Goal: Task Accomplishment & Management: Complete application form

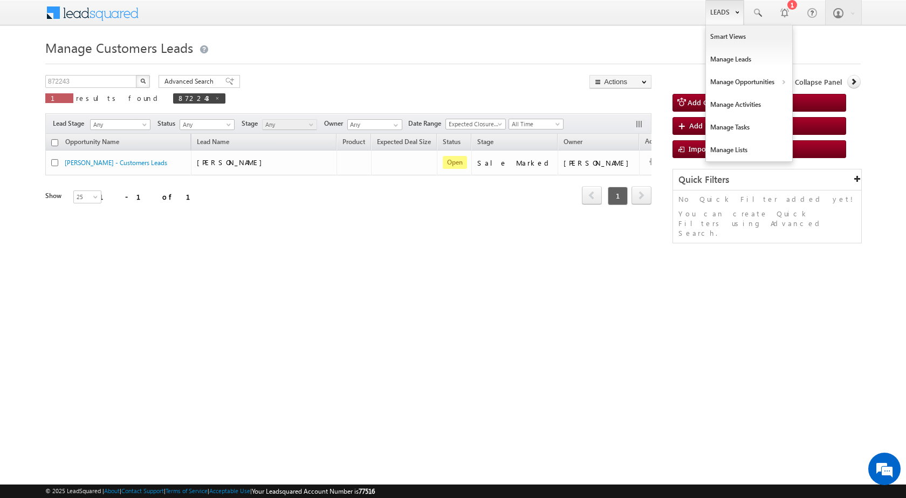
click at [715, 13] on link "Leads" at bounding box center [724, 12] width 38 height 25
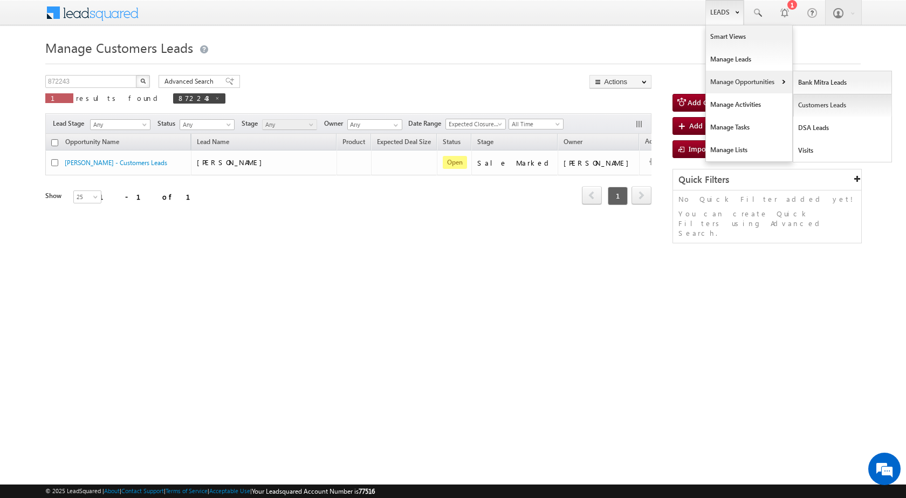
click at [802, 106] on link "Customers Leads" at bounding box center [842, 105] width 99 height 23
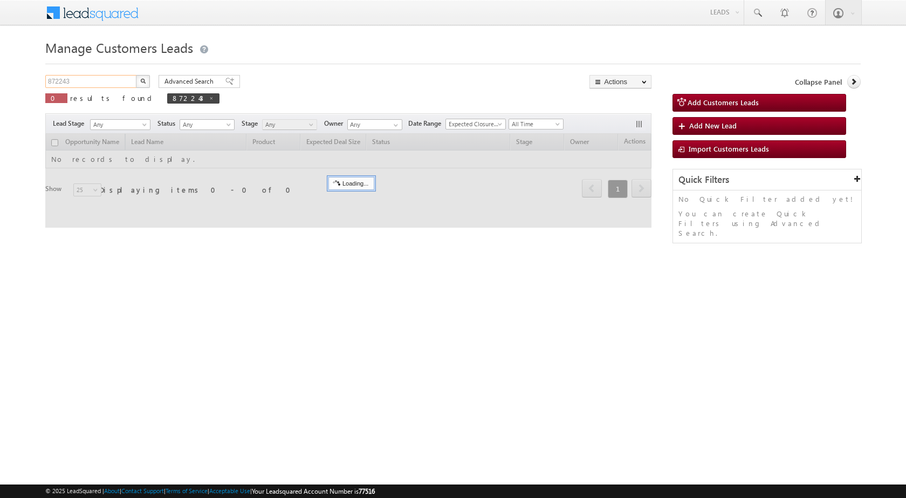
click at [90, 84] on input "872243" at bounding box center [91, 81] width 92 height 13
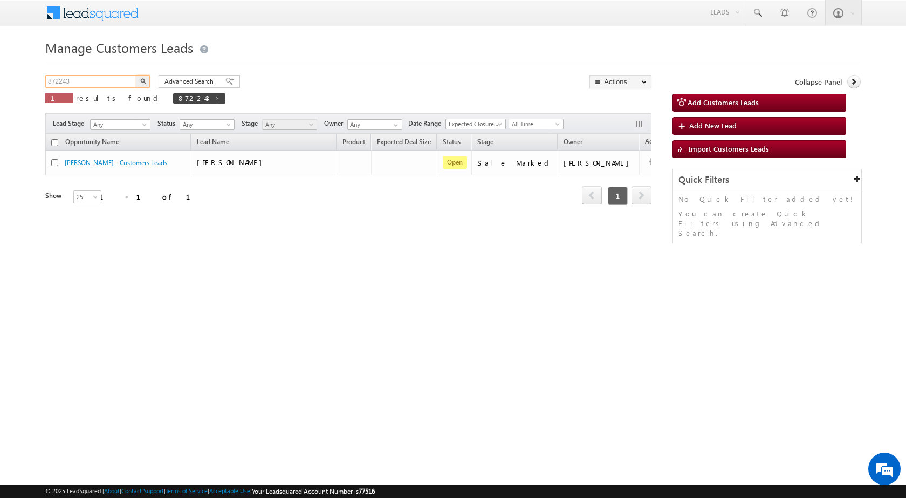
paste input "63418"
type input "863418"
click at [136, 75] on button "button" at bounding box center [143, 81] width 14 height 13
click at [218, 252] on div "Manage Customers Leads 863418 X 1 results found 863418 Advanced Search Advanced…" at bounding box center [452, 171] width 815 height 270
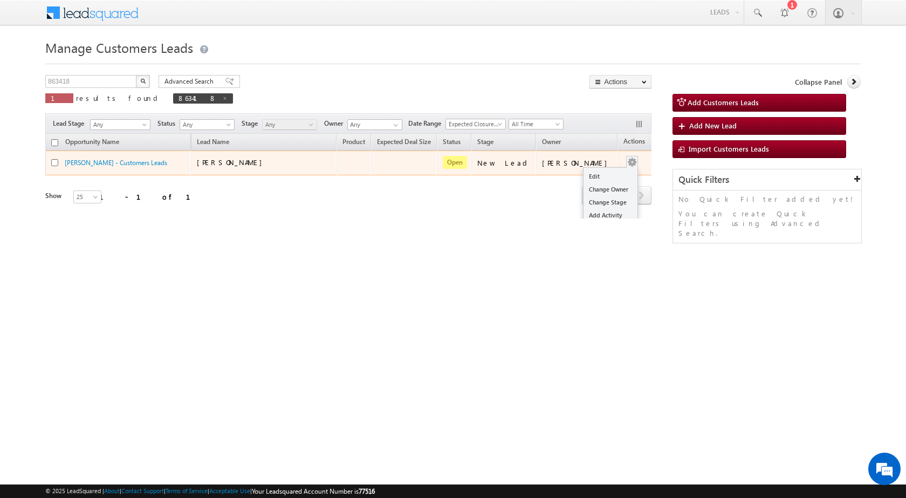
click at [627, 161] on button "button" at bounding box center [632, 162] width 11 height 11
click at [608, 177] on link "Edit" at bounding box center [610, 176] width 54 height 13
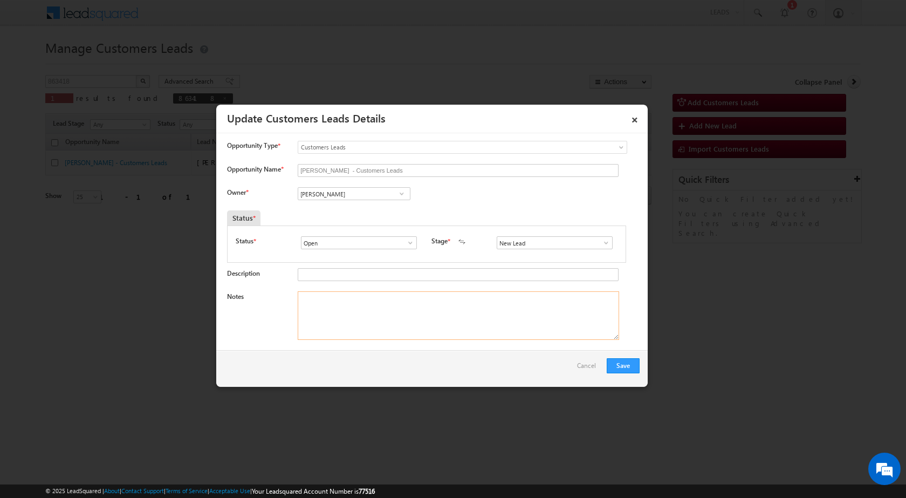
click at [328, 304] on textarea "Notes" at bounding box center [458, 315] width 321 height 49
paste textarea "Mobile Number - [PHONE_NUMBER] / Name - [PERSON_NAME] [PERSON_NAME] / Renovatio…"
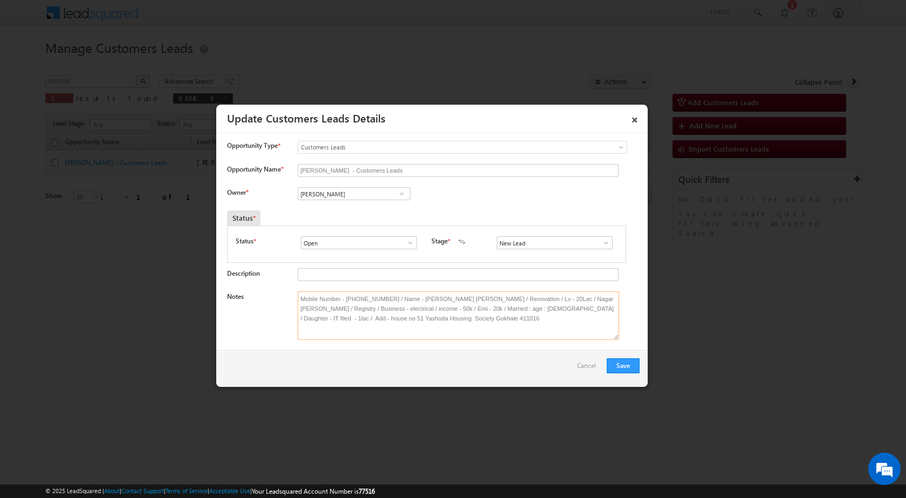
click at [298, 299] on textarea "Mobile Number - [PHONE_NUMBER] / Name - [PERSON_NAME] [PERSON_NAME] / Renovatio…" at bounding box center [458, 315] width 321 height 49
type textarea "Mobile Number - [PHONE_NUMBER] / Name - [PERSON_NAME] [PERSON_NAME] / Renovatio…"
click at [322, 194] on input "[PERSON_NAME]" at bounding box center [354, 193] width 113 height 13
paste input "[PERSON_NAME][EMAIL_ADDRESS][PERSON_NAME][DOMAIN_NAME]"
click at [327, 213] on span "[PERSON_NAME][EMAIL_ADDRESS][PERSON_NAME][DOMAIN_NAME]" at bounding box center [351, 215] width 97 height 8
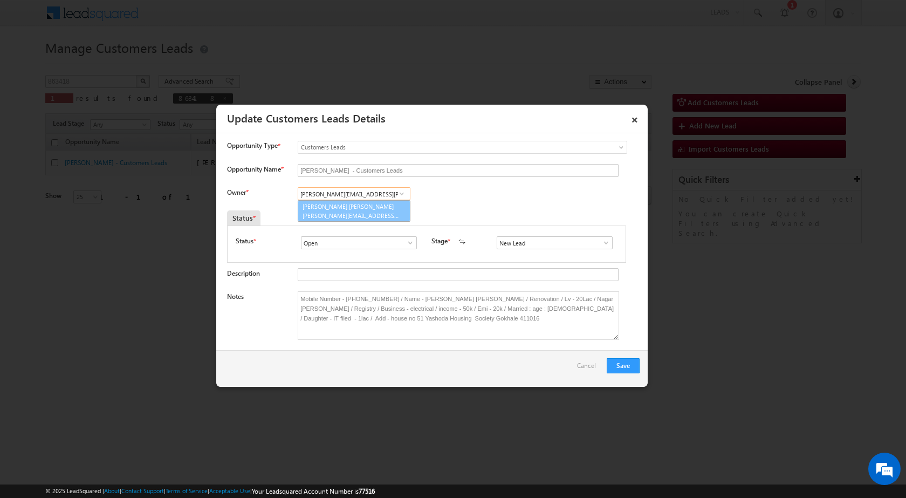
click at [364, 215] on span "[PERSON_NAME][EMAIL_ADDRESS][PERSON_NAME][DOMAIN_NAME]" at bounding box center [351, 215] width 97 height 8
type input "[PERSON_NAME] [PERSON_NAME]"
click at [471, 213] on div "Status *" at bounding box center [375, 217] width 296 height 15
click at [605, 247] on span at bounding box center [606, 242] width 11 height 9
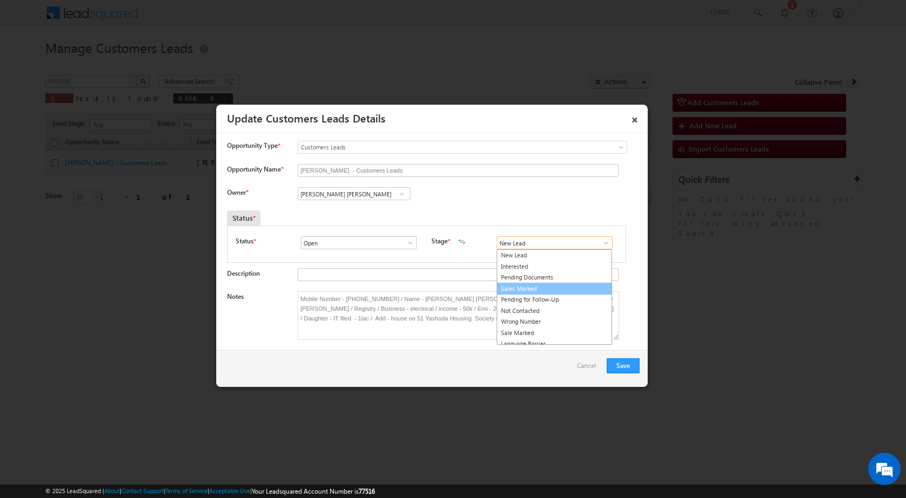
click at [572, 287] on link "Sales Marked" at bounding box center [554, 289] width 115 height 12
type input "Sales Marked"
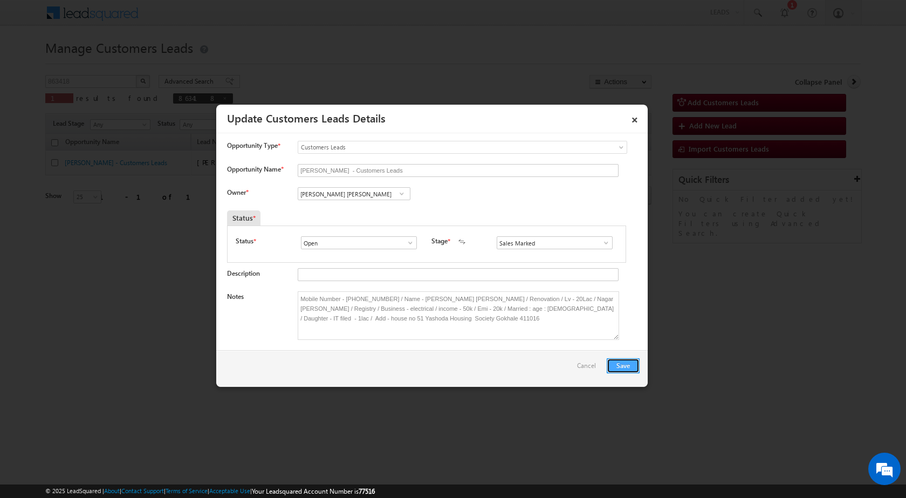
click at [626, 366] on button "Save" at bounding box center [623, 365] width 33 height 15
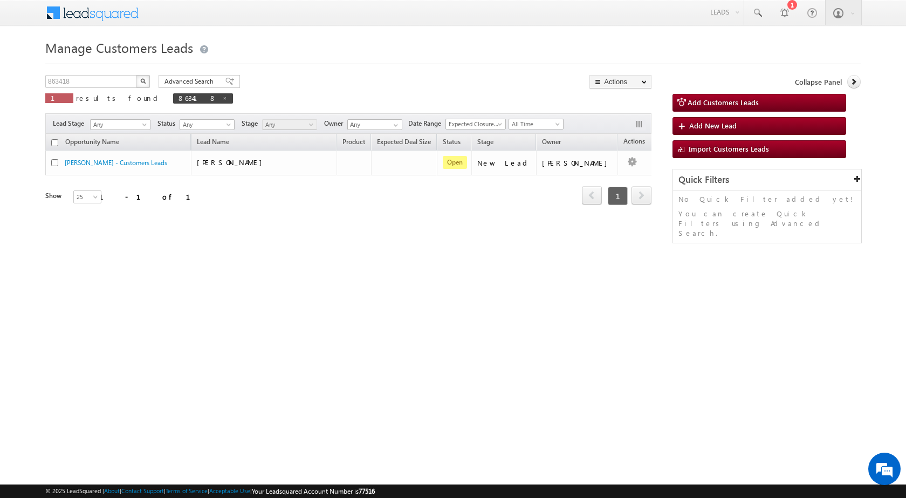
click at [527, 333] on html "Menu Surbhi Dhadve sitar a5@ks erve." at bounding box center [453, 166] width 906 height 333
click at [425, 256] on div "Manage Customers Leads Customers Leads updated successfully. 863418 X 1 results…" at bounding box center [452, 171] width 815 height 270
click at [504, 299] on div "Manage Customers Leads Customers Leads updated successfully. 863418 X 1 results…" at bounding box center [452, 171] width 815 height 270
drag, startPoint x: 444, startPoint y: 216, endPoint x: 199, endPoint y: 67, distance: 286.5
click at [442, 216] on div "Opportunity Name Lead Name Product Expected Deal Size Status Stage Owner Action…" at bounding box center [348, 176] width 606 height 85
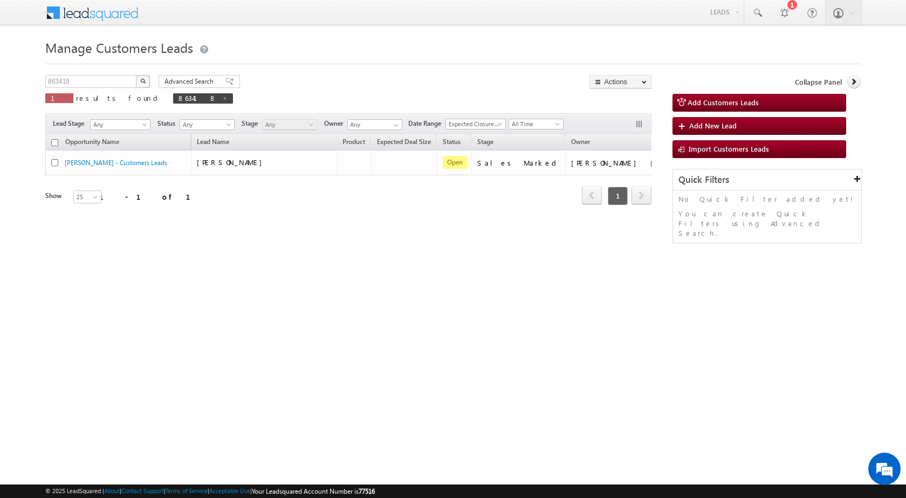
drag, startPoint x: 193, startPoint y: 256, endPoint x: 230, endPoint y: 59, distance: 199.8
click at [192, 256] on div "Manage Customers Leads 863418 X 1 results found 863418 Advanced Search Advanced…" at bounding box center [452, 171] width 815 height 270
click at [163, 308] on html "Menu Surbhi Dhadve sitar a5@ks erve." at bounding box center [453, 166] width 906 height 333
